Goal: Complete application form

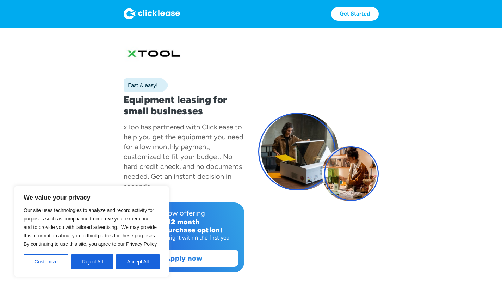
click at [22, 160] on section "Fast & easy! Equipment leasing for small businesses xTool has partnered with Cl…" at bounding box center [251, 164] width 502 height 273
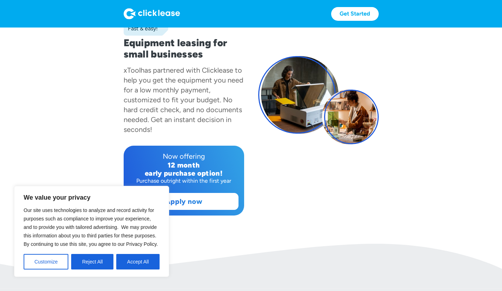
scroll to position [57, 0]
click at [84, 263] on button "Reject All" at bounding box center [92, 262] width 42 height 16
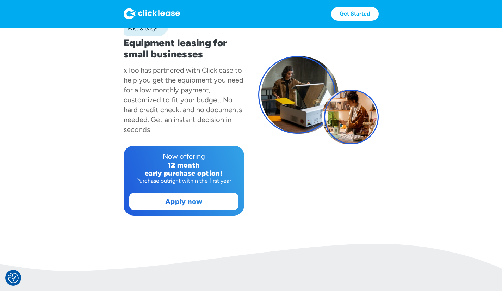
click at [130, 209] on link "Apply now" at bounding box center [184, 201] width 109 height 16
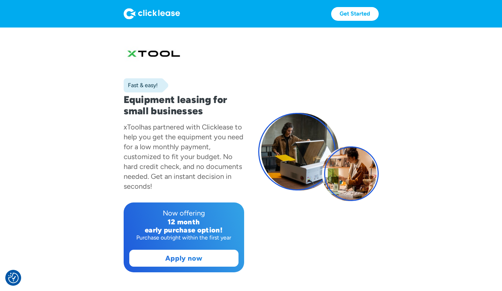
click at [124, 63] on div at bounding box center [184, 54] width 121 height 25
